Goal: Check status: Check status

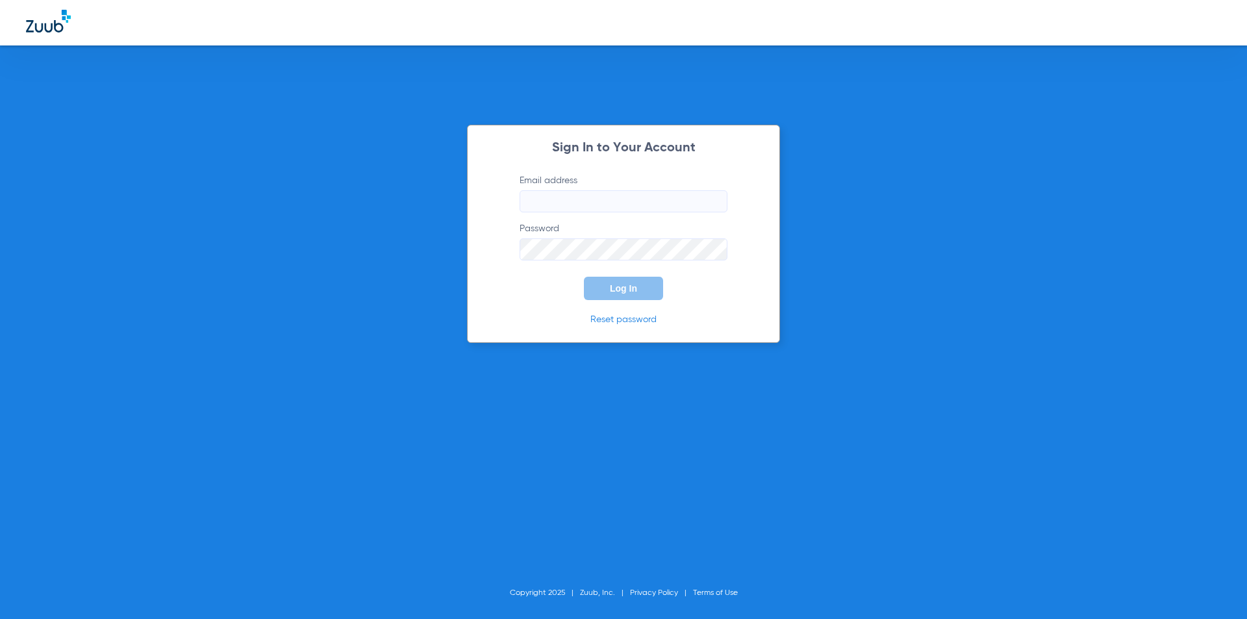
type input "[EMAIL_ADDRESS][DOMAIN_NAME]"
click at [629, 291] on span "Log In" at bounding box center [623, 288] width 27 height 10
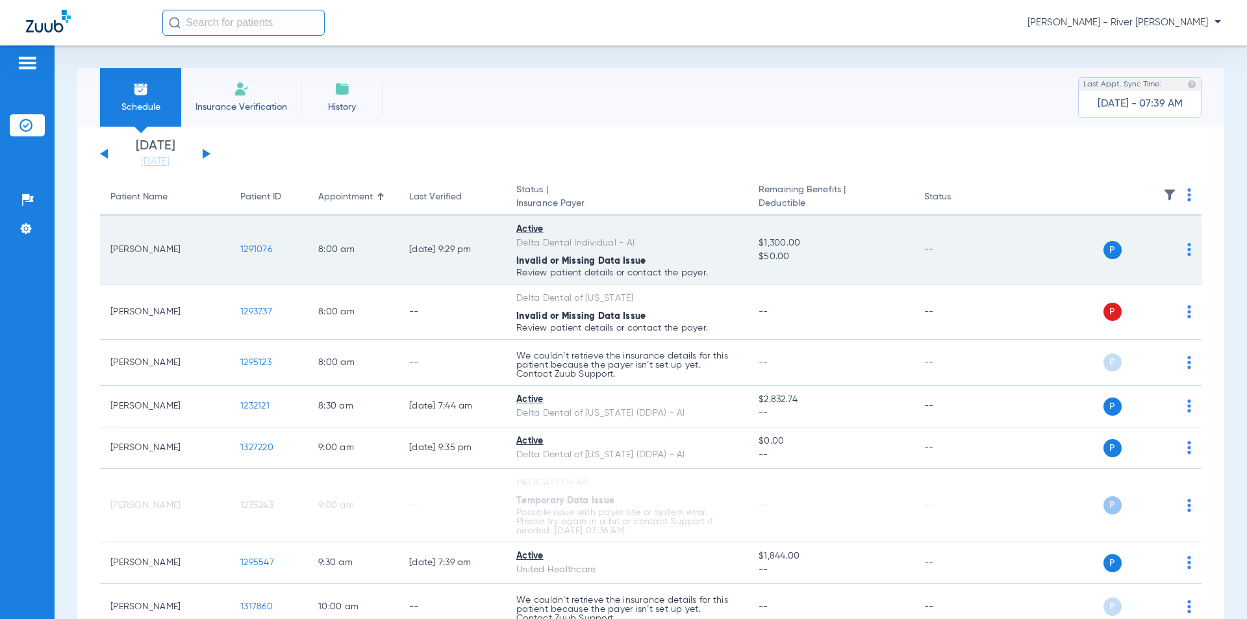
click at [1020, 245] on div "P S" at bounding box center [1097, 250] width 190 height 18
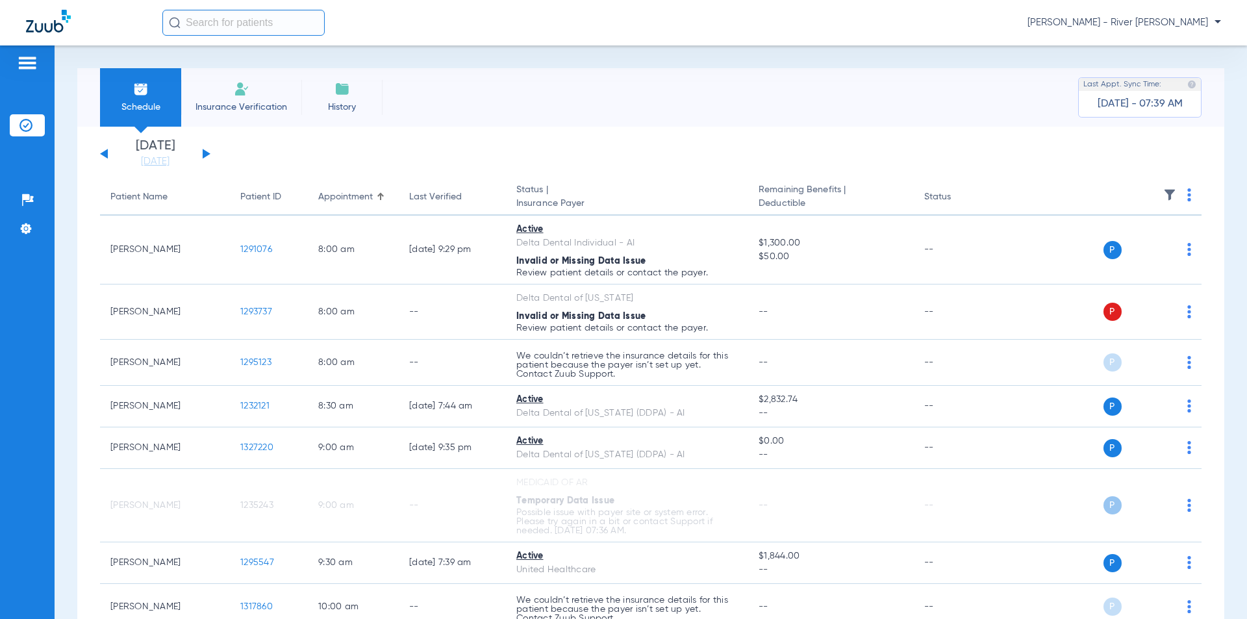
click at [207, 157] on div "[DATE] [DATE] [DATE] [DATE] [DATE] [DATE] [DATE] [DATE] [DATE] [DATE] [DATE] [D…" at bounding box center [155, 154] width 110 height 29
click at [205, 148] on div "[DATE] [DATE] [DATE] [DATE] [DATE] [DATE] [DATE] [DATE] [DATE] [DATE] [DATE] [D…" at bounding box center [155, 154] width 110 height 29
click at [207, 155] on button at bounding box center [207, 154] width 8 height 10
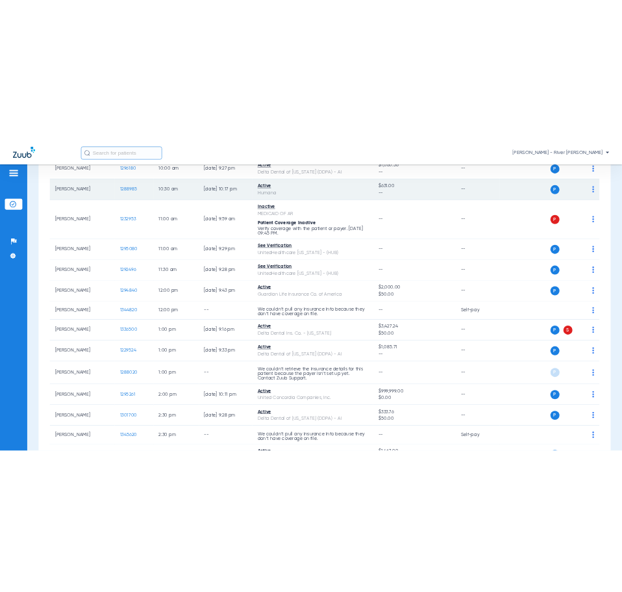
scroll to position [381, 0]
